Goal: Navigation & Orientation: Find specific page/section

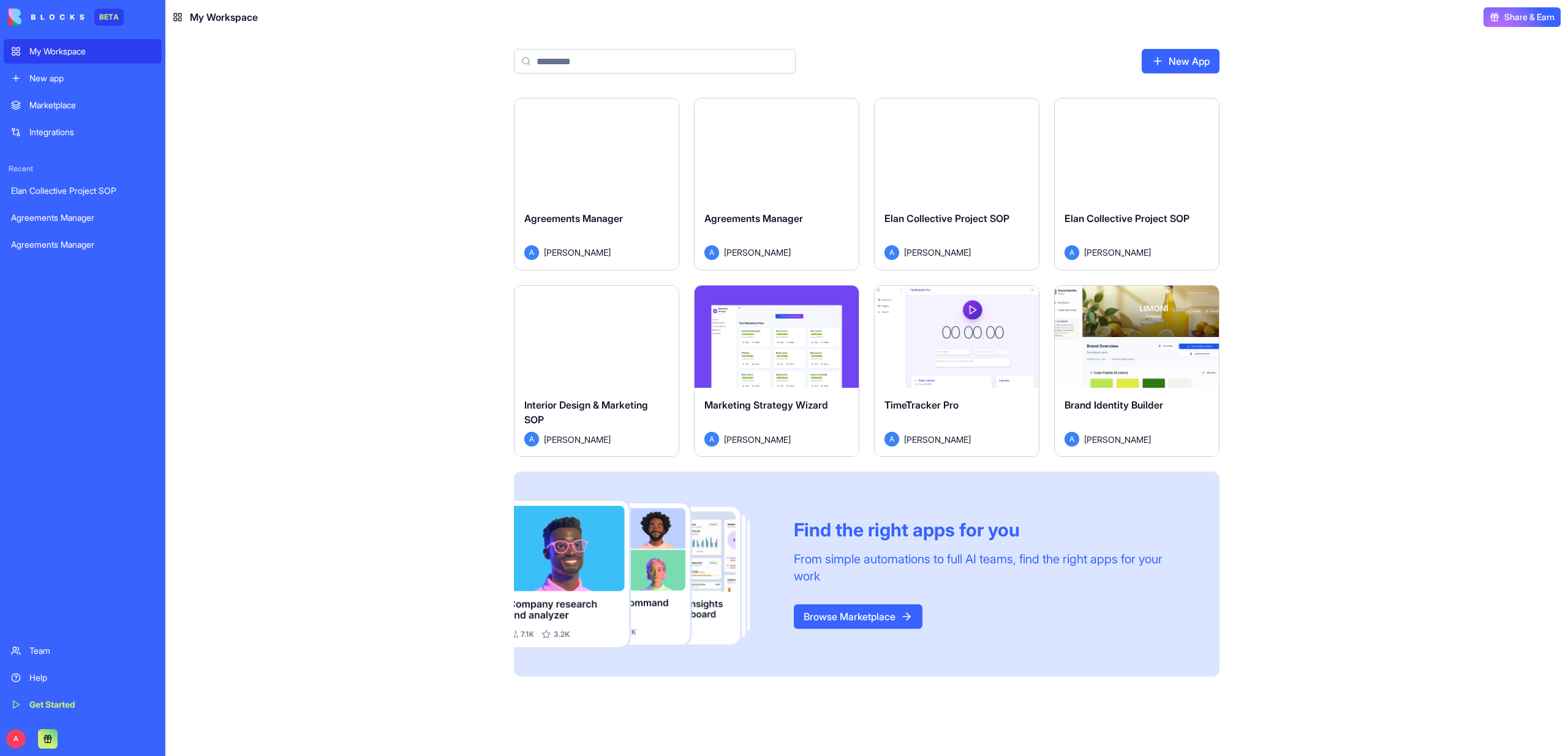
click at [976, 153] on button "Launch" at bounding box center [956, 150] width 91 height 24
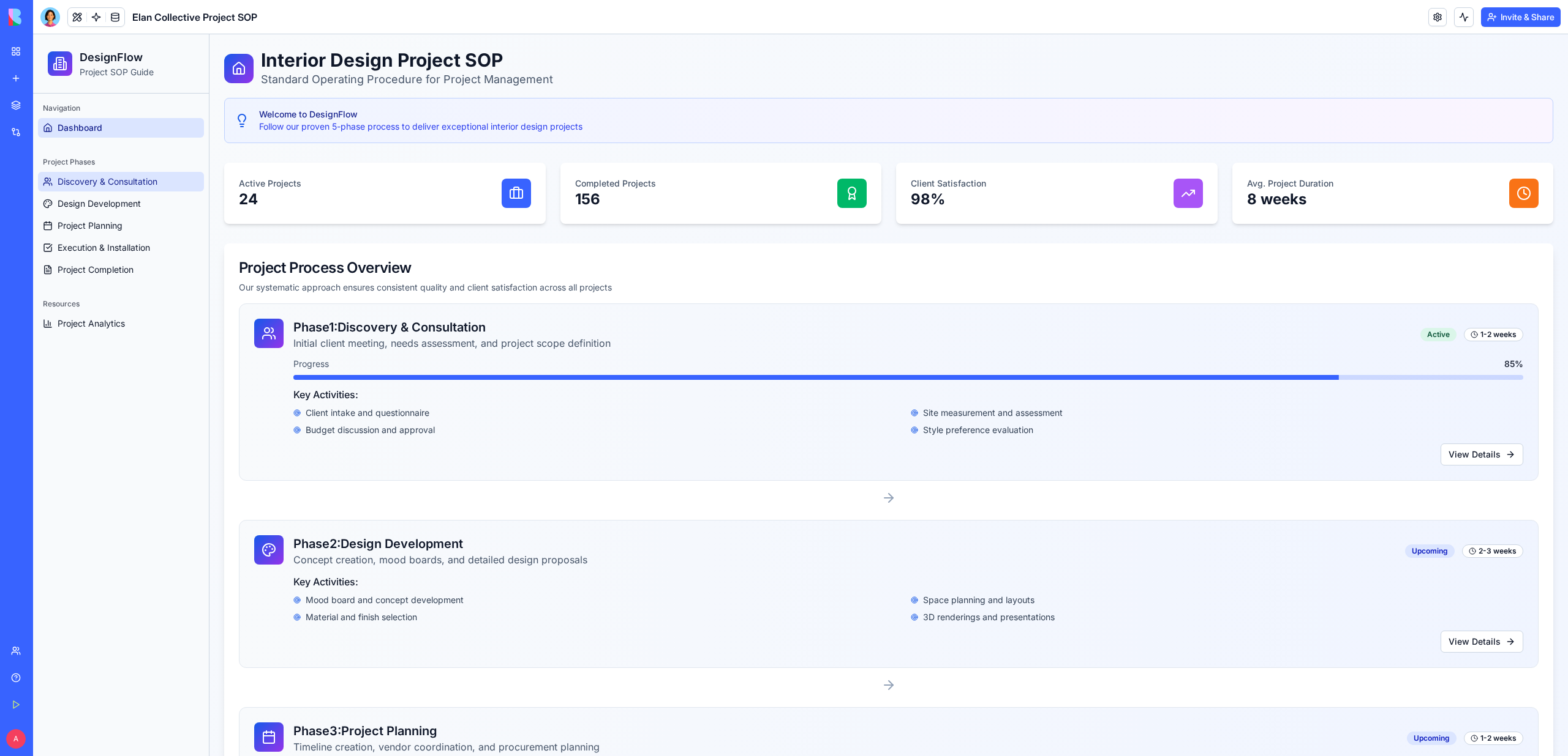
click at [149, 177] on span "Discovery & Consultation" at bounding box center [107, 181] width 100 height 12
click at [126, 203] on span "Design Development" at bounding box center [99, 203] width 83 height 12
click at [122, 220] on span "Project Planning" at bounding box center [90, 226] width 65 height 12
click at [118, 255] on link "Execution & Installation" at bounding box center [121, 247] width 166 height 20
click at [118, 284] on div "Project Phases Discovery & Consultation Design Development Project Planning Exe…" at bounding box center [120, 215] width 175 height 137
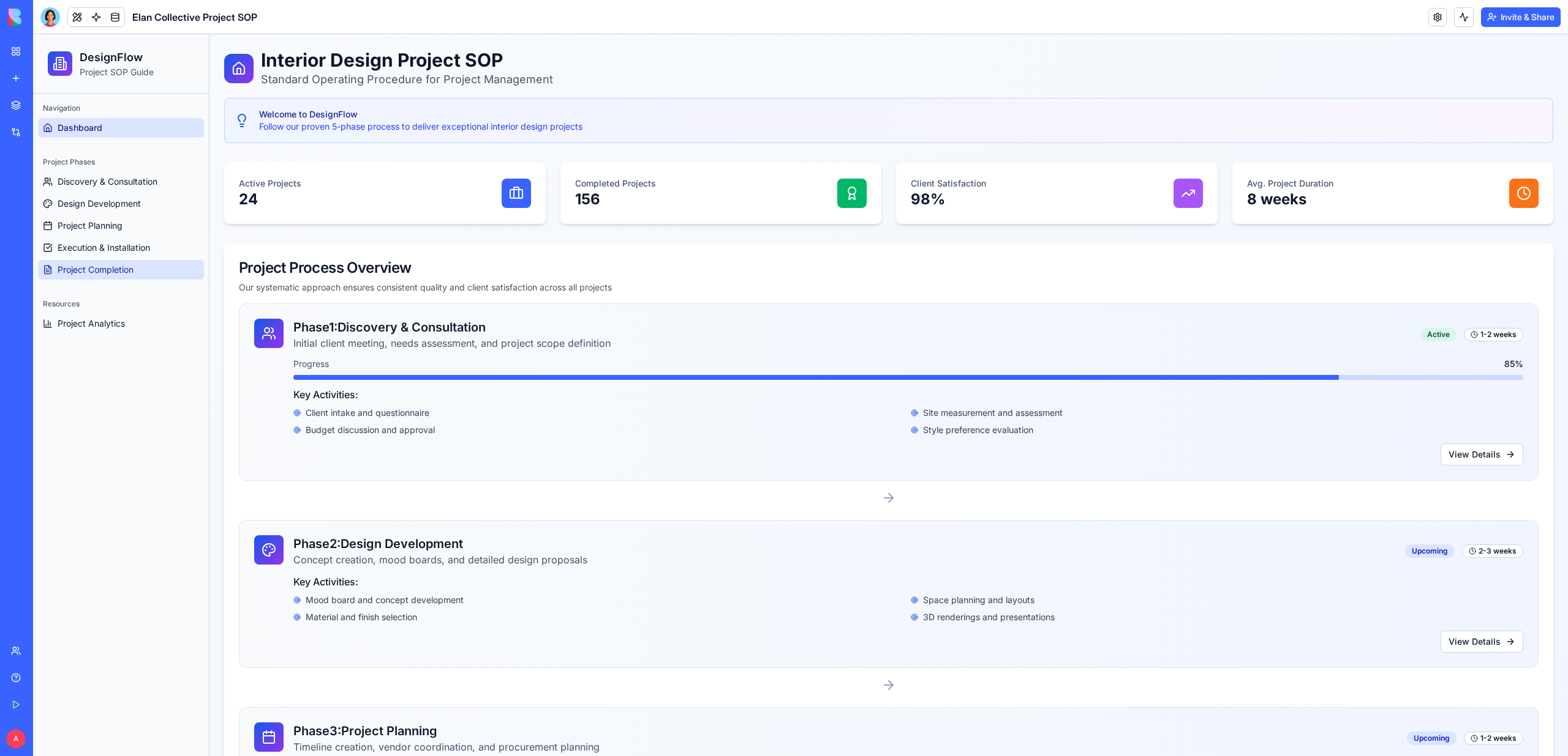
click at [118, 273] on span "Project Completion" at bounding box center [95, 269] width 76 height 12
click at [107, 326] on span "Project Analytics" at bounding box center [91, 323] width 67 height 12
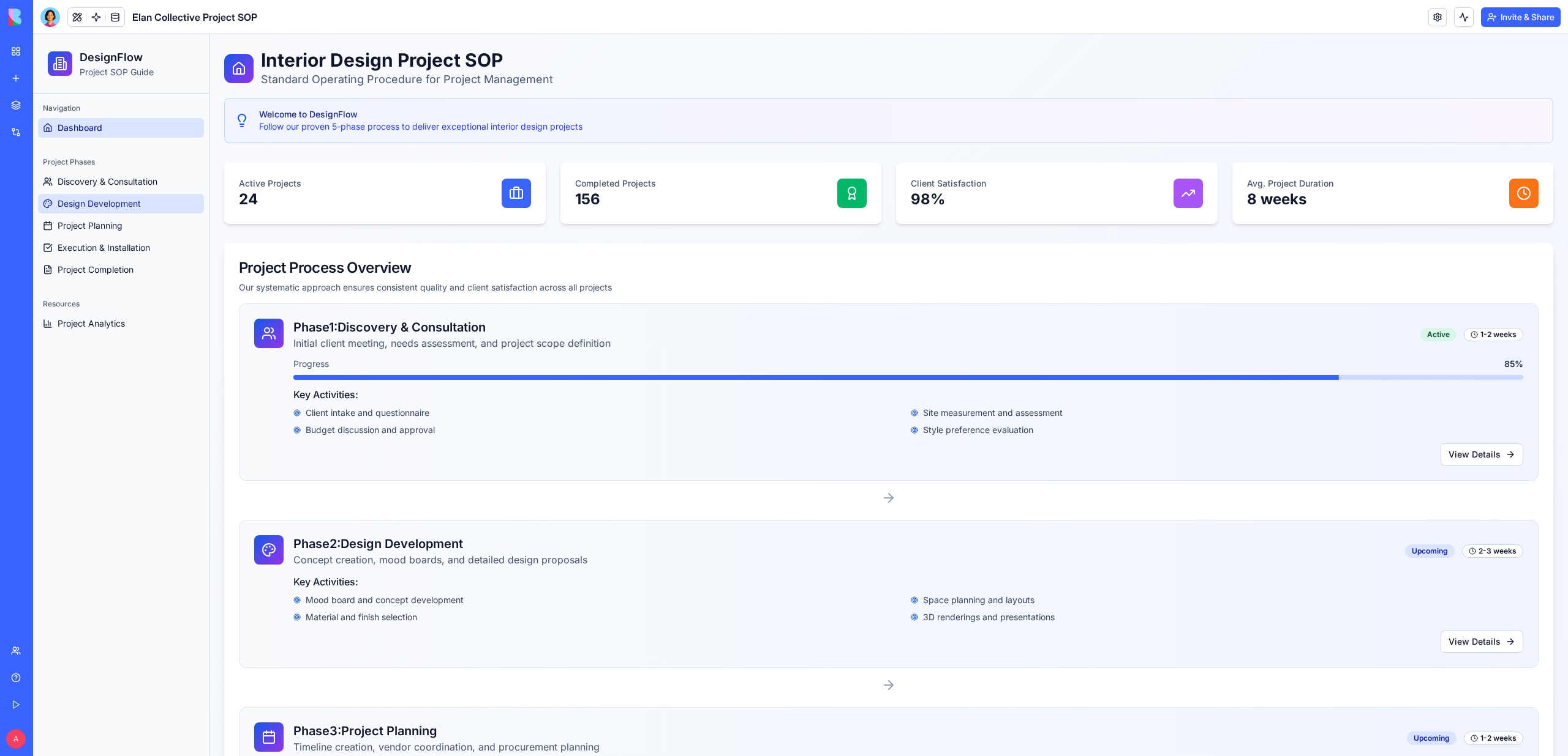
click at [111, 198] on span "Design Development" at bounding box center [99, 203] width 83 height 12
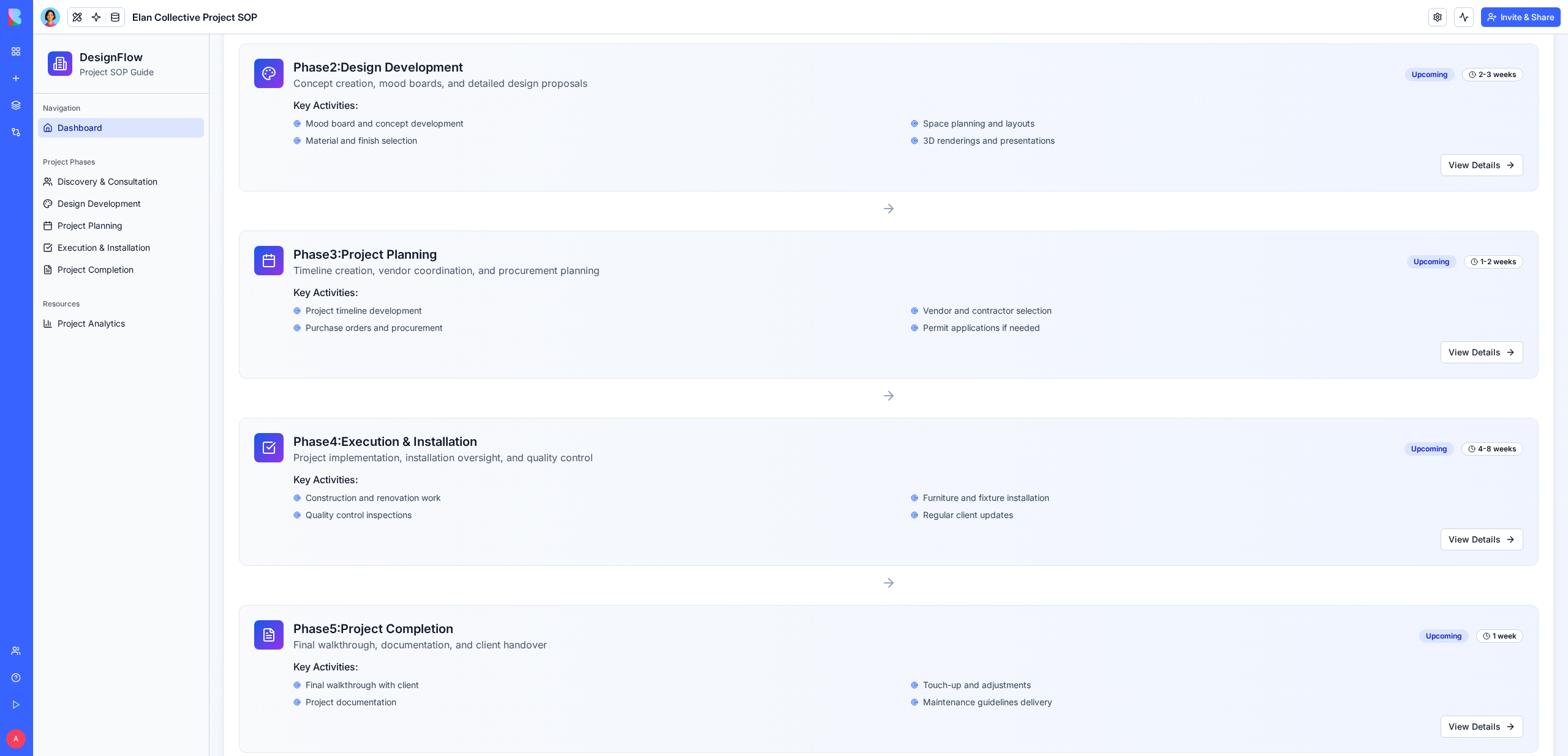
click at [354, 496] on span "Construction and renovation work" at bounding box center [373, 498] width 135 height 12
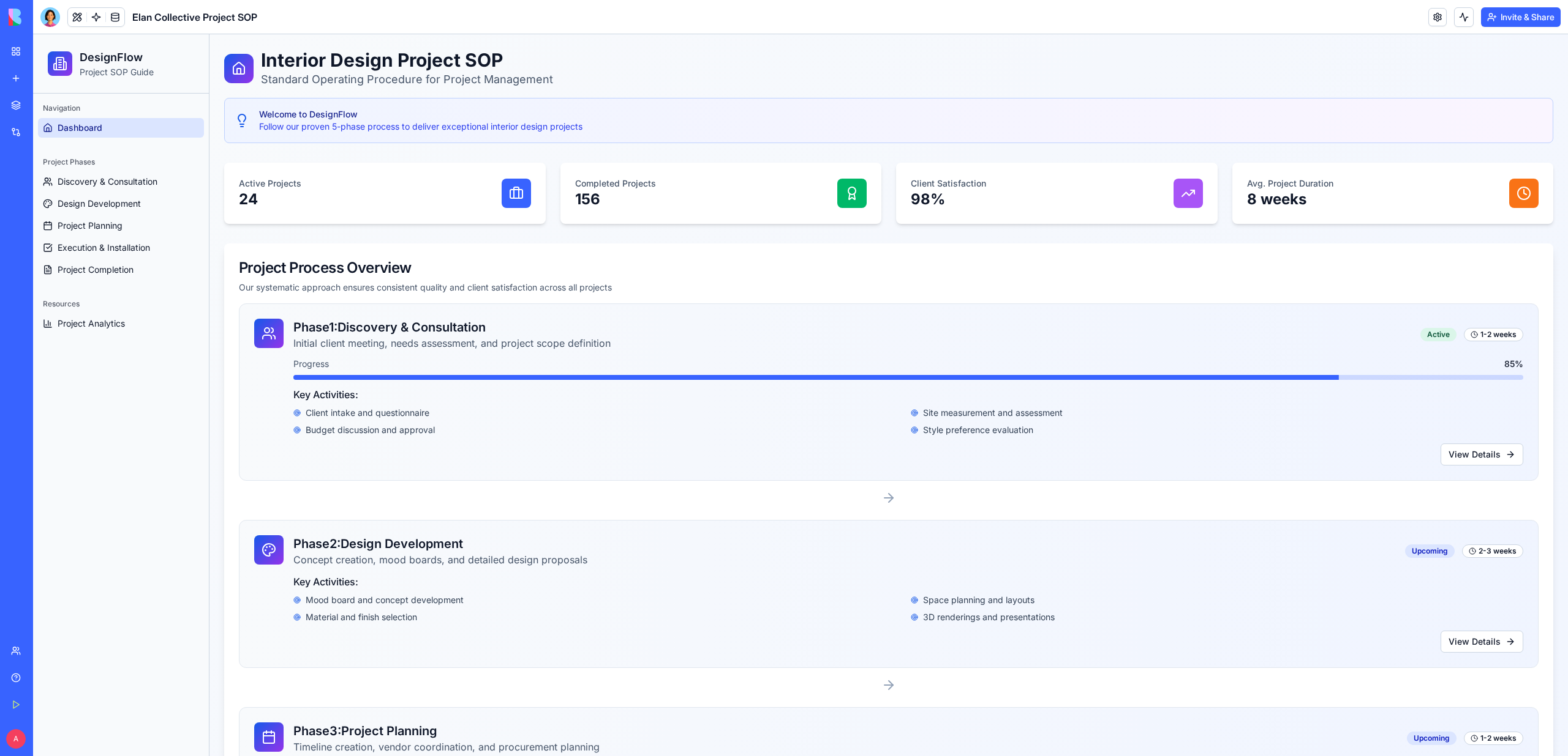
click at [46, 216] on div "Agreements Manager" at bounding box center [28, 217] width 35 height 12
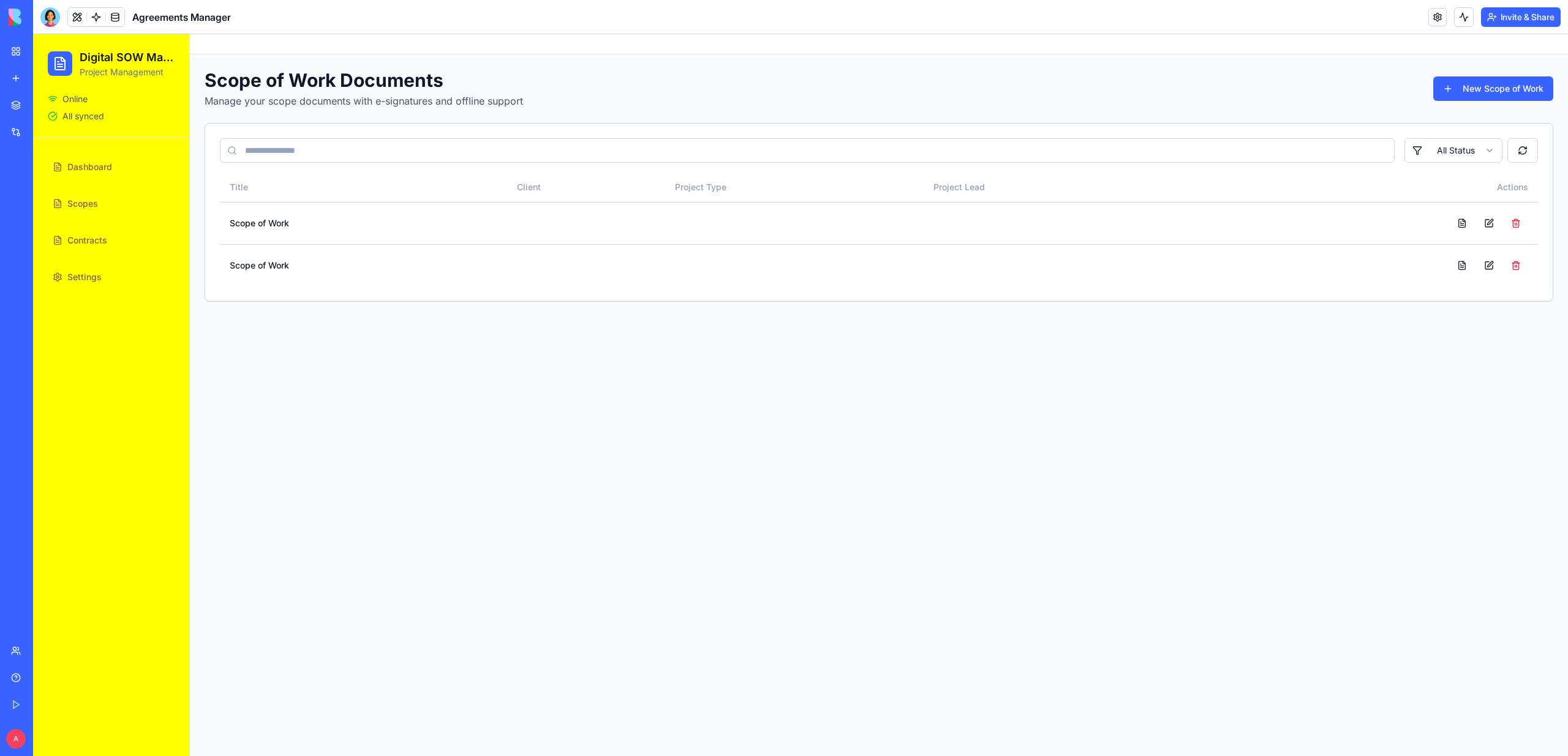
click at [86, 212] on link "Scopes" at bounding box center [111, 204] width 127 height 30
click at [82, 240] on span "Contracts" at bounding box center [87, 240] width 40 height 12
click at [83, 284] on link "Settings" at bounding box center [111, 278] width 127 height 30
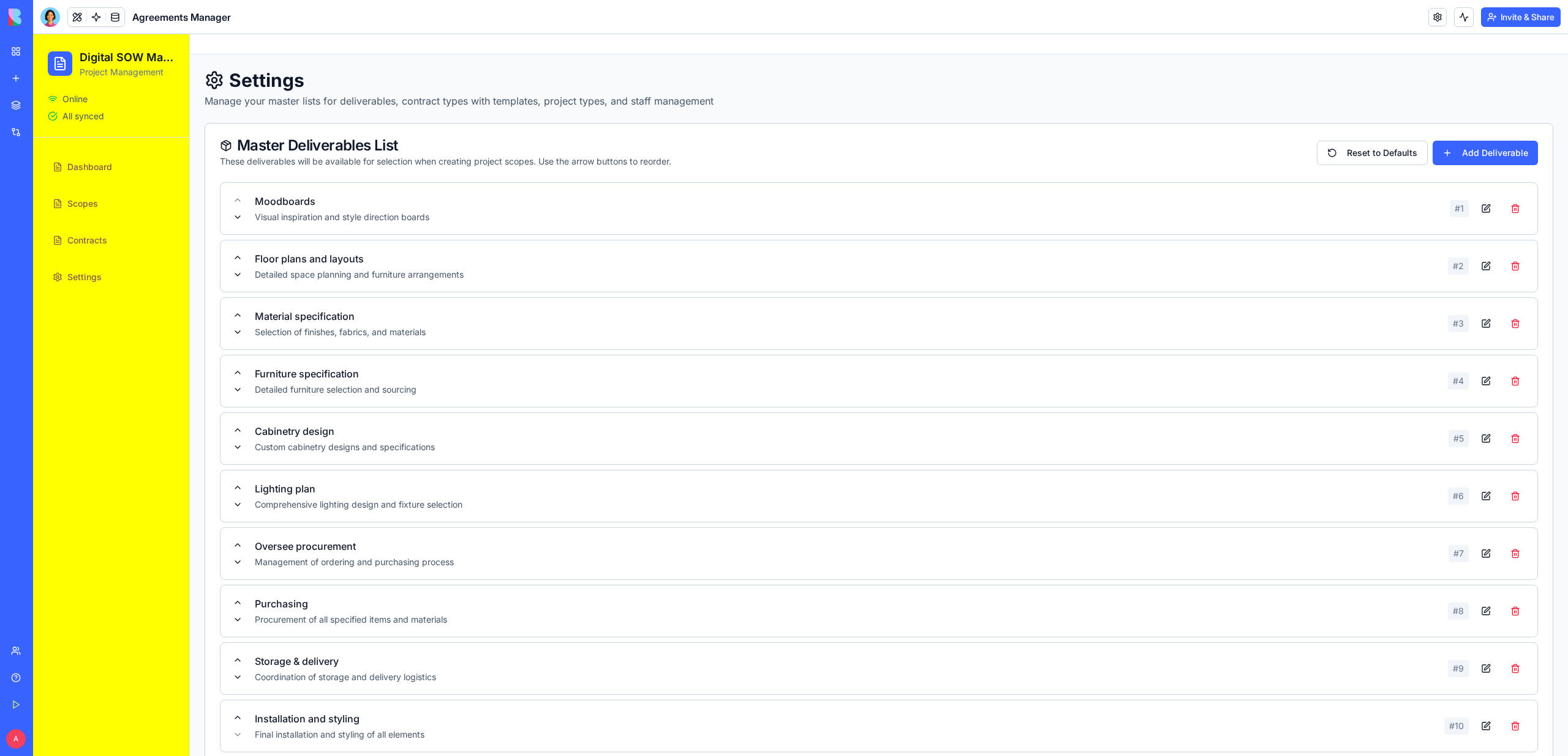
click at [104, 154] on link "Dashboard" at bounding box center [111, 167] width 127 height 30
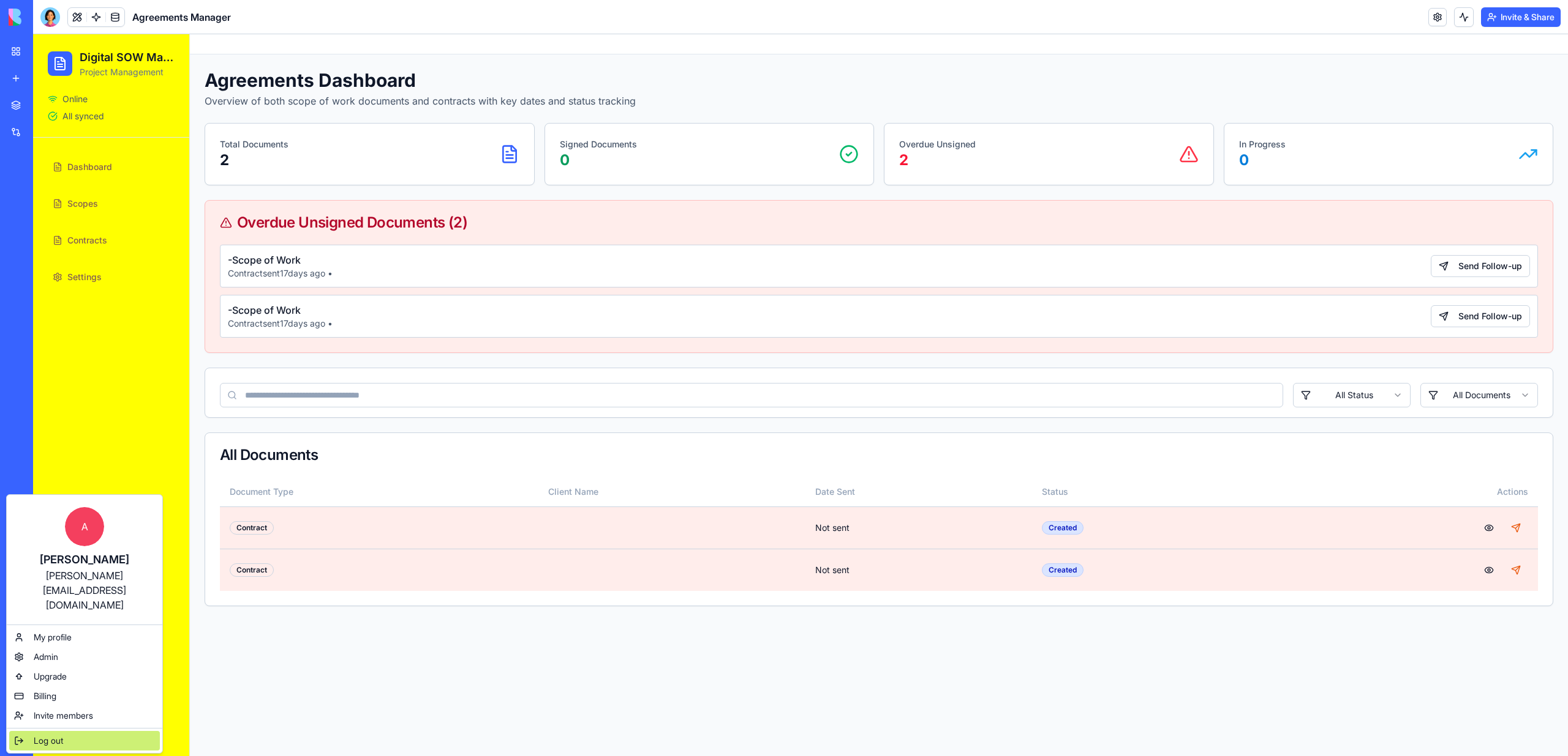
click at [38, 735] on span "Log out" at bounding box center [49, 740] width 30 height 12
